Goal: Contribute content

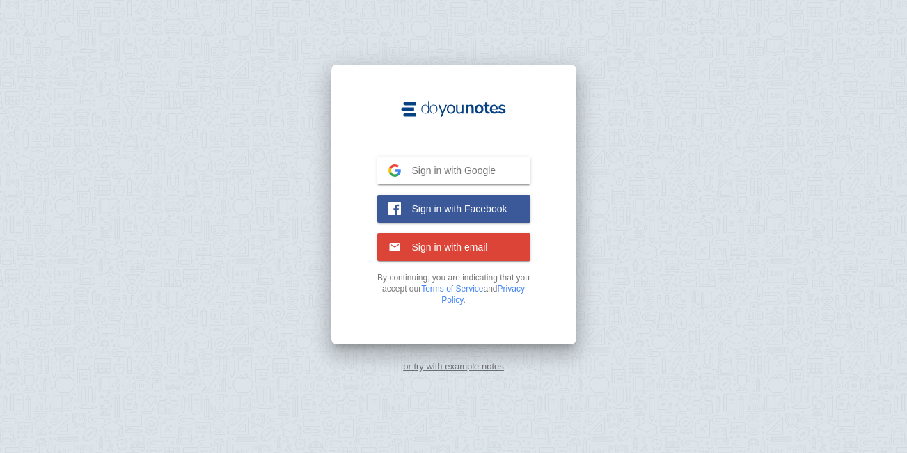
click at [459, 168] on span "Sign in with Google" at bounding box center [448, 170] width 95 height 13
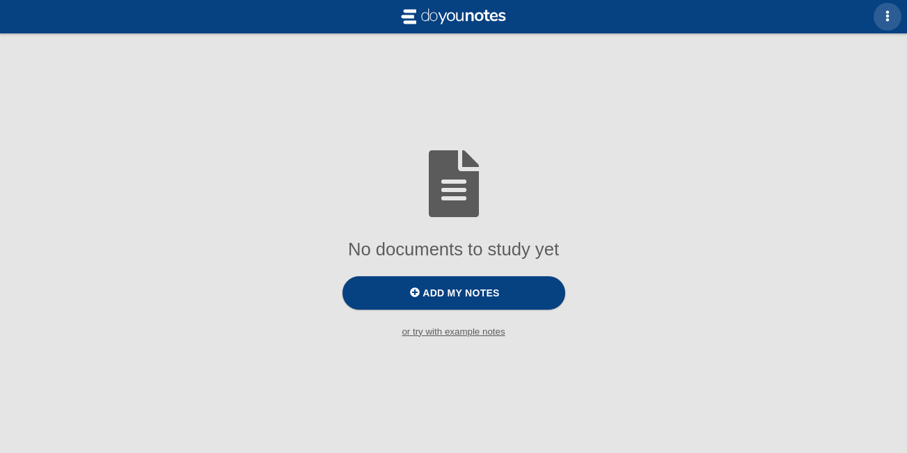
click at [891, 20] on span "button" at bounding box center [887, 15] width 11 height 11
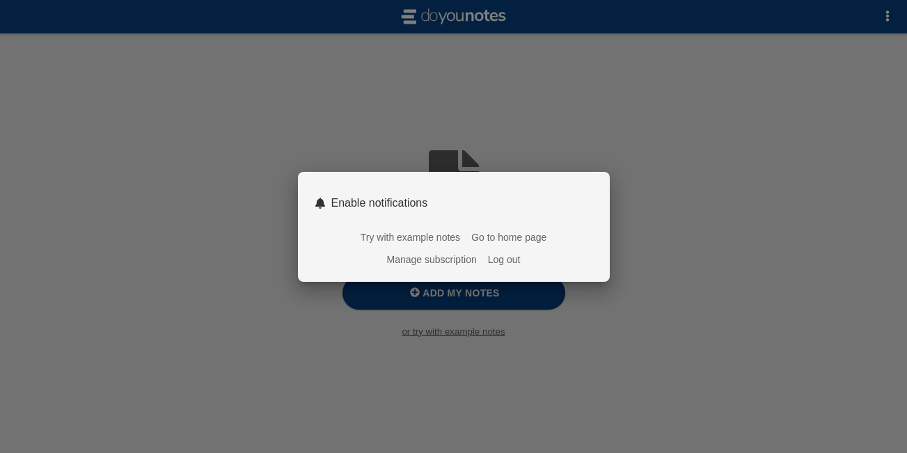
click at [891, 20] on div at bounding box center [453, 226] width 907 height 453
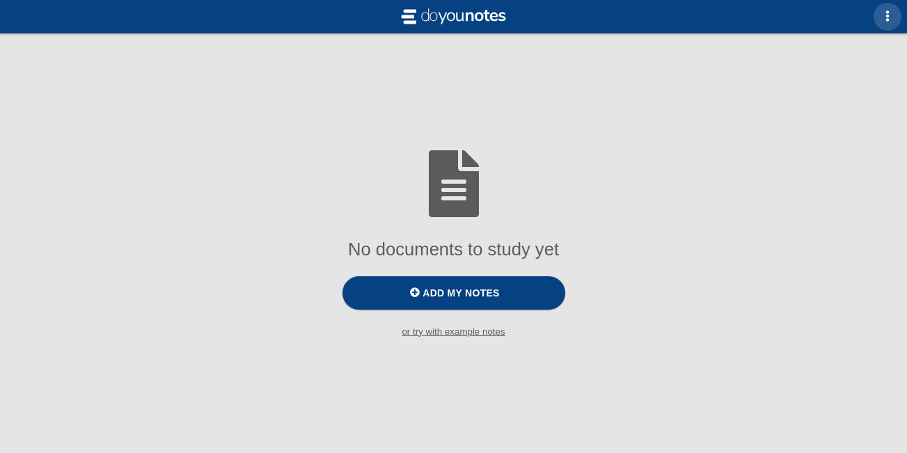
click at [881, 15] on button "button" at bounding box center [887, 17] width 28 height 28
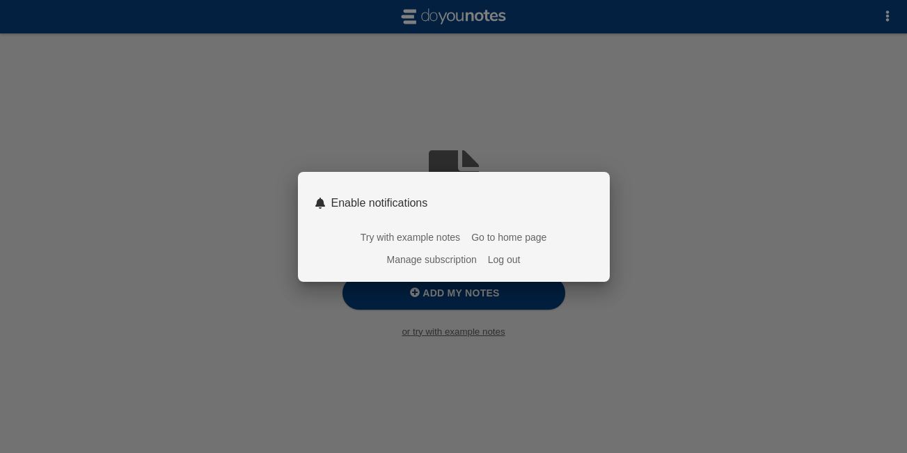
click at [768, 185] on div at bounding box center [453, 226] width 907 height 453
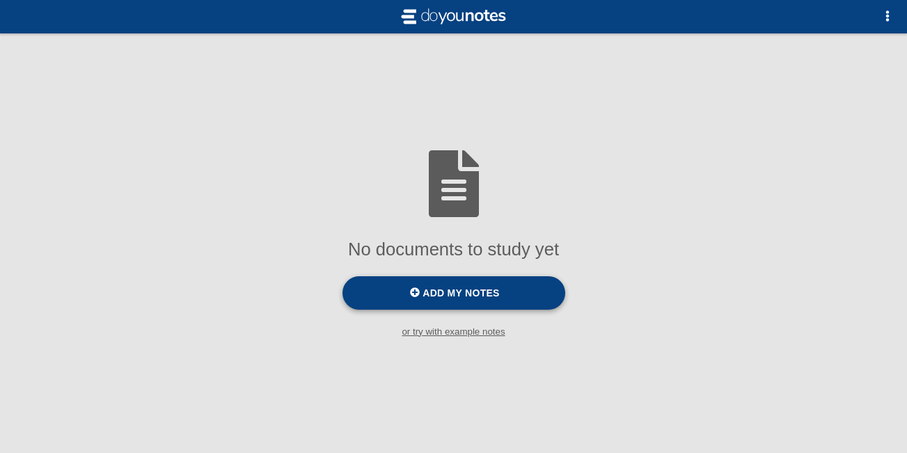
click at [462, 299] on span "Add my notes" at bounding box center [460, 292] width 77 height 11
click at [0, 0] on input "Add my notes" at bounding box center [0, 0] width 0 height 0
click at [447, 335] on small "or try with example notes" at bounding box center [453, 331] width 907 height 10
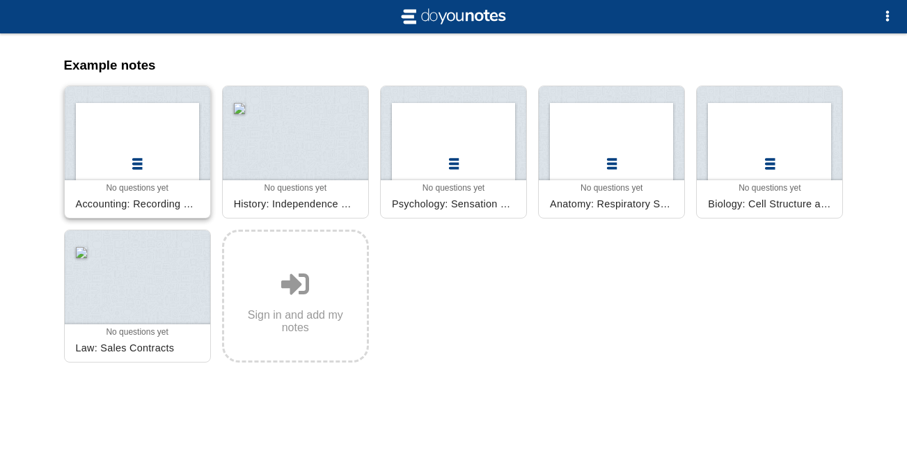
scroll to position [1, 0]
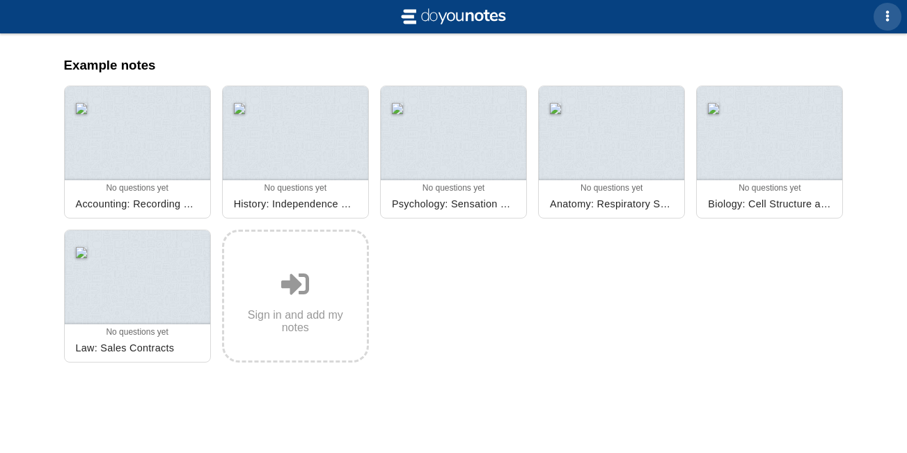
click at [887, 24] on button "button" at bounding box center [887, 17] width 28 height 28
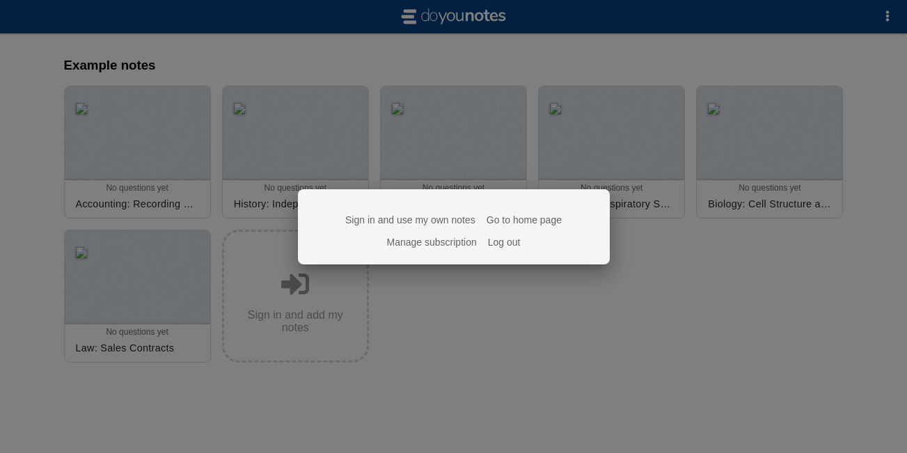
click at [527, 216] on link "Go to home page" at bounding box center [523, 219] width 75 height 11
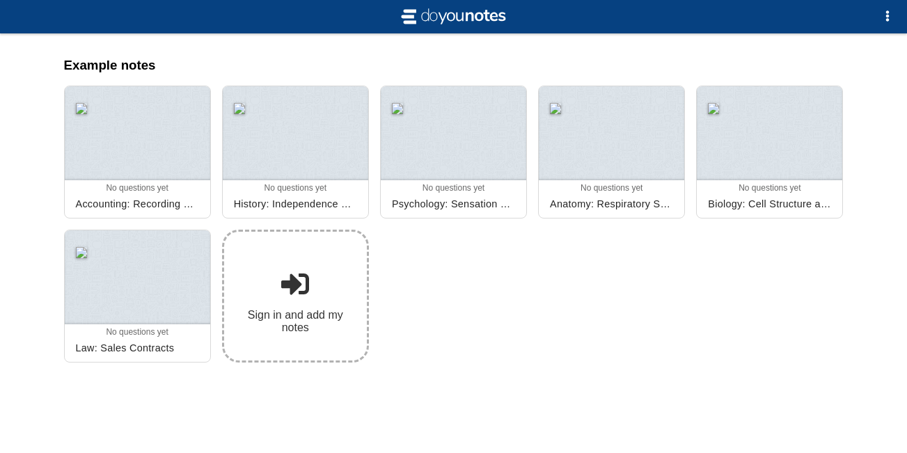
click at [287, 279] on span at bounding box center [295, 284] width 28 height 28
